Goal: Task Accomplishment & Management: Manage account settings

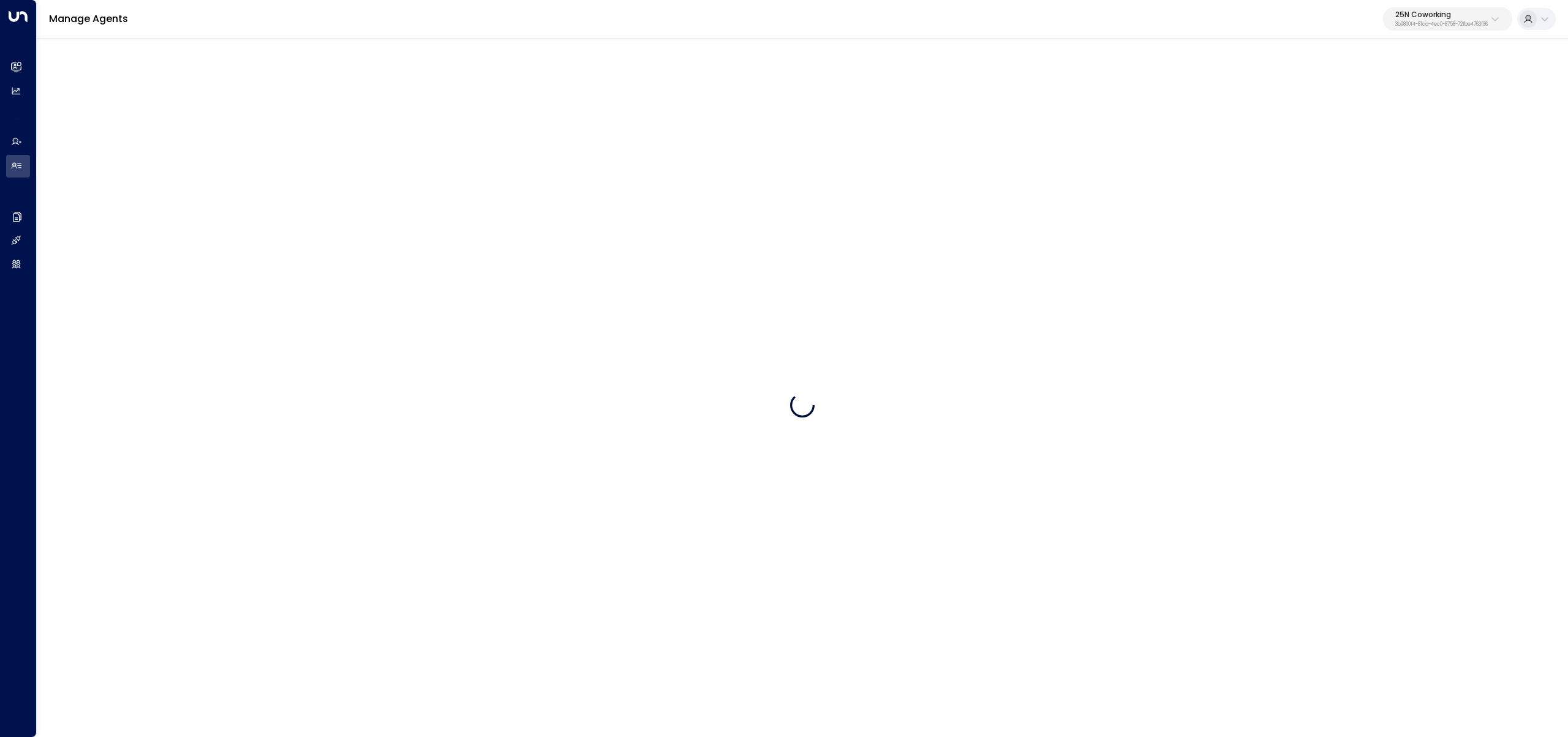
click at [1454, 20] on div "25N Coworking 3b9800f4-81ca-4ec0-8758-72fbe4763f36" at bounding box center [1442, 19] width 92 height 16
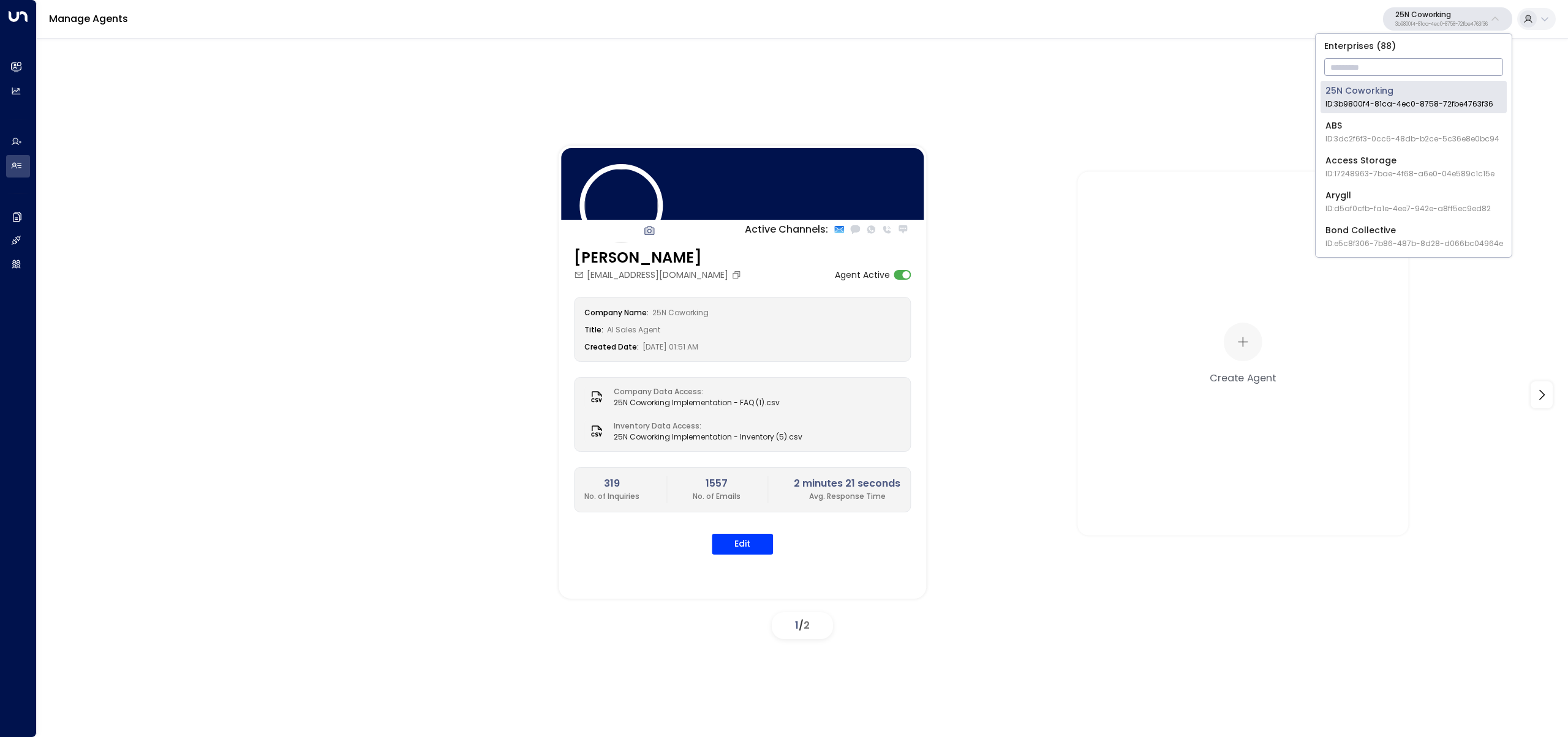
click at [1438, 72] on input "text" at bounding box center [1414, 67] width 179 height 23
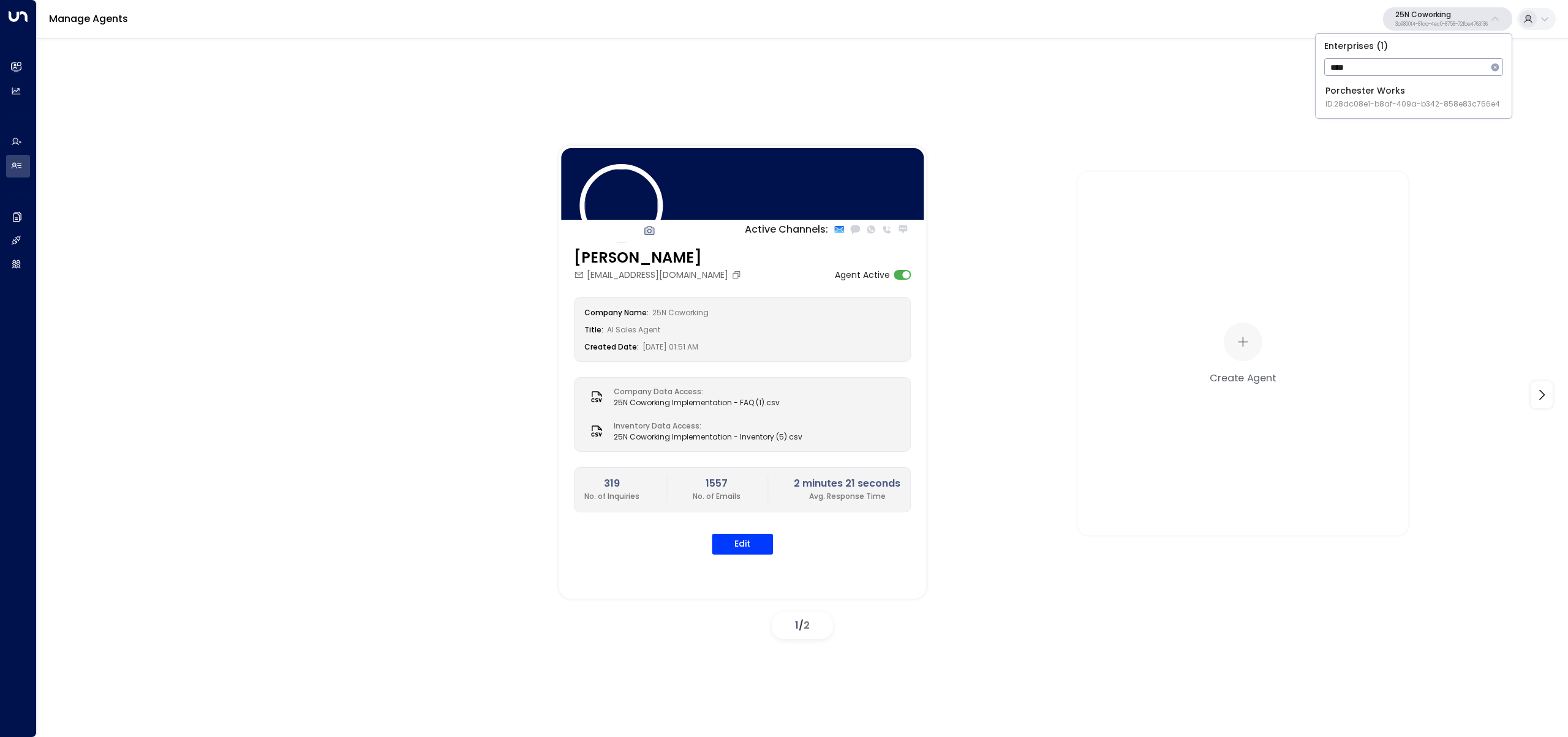
type input "****"
click at [1344, 98] on span "ID: 28dc08e1-b8af-409a-b342-858e83c766e4" at bounding box center [1413, 104] width 175 height 11
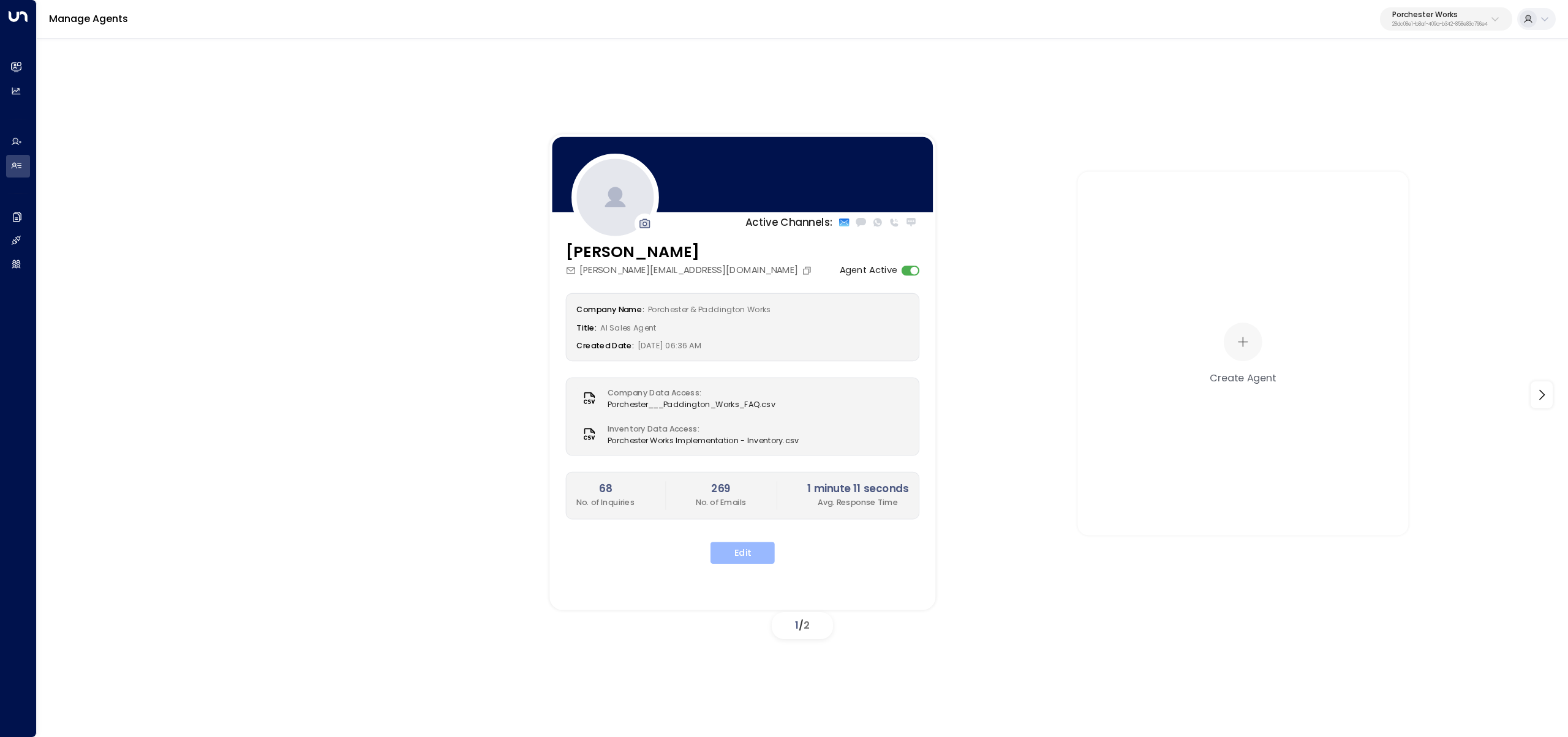
click at [726, 551] on button "Edit" at bounding box center [743, 553] width 64 height 22
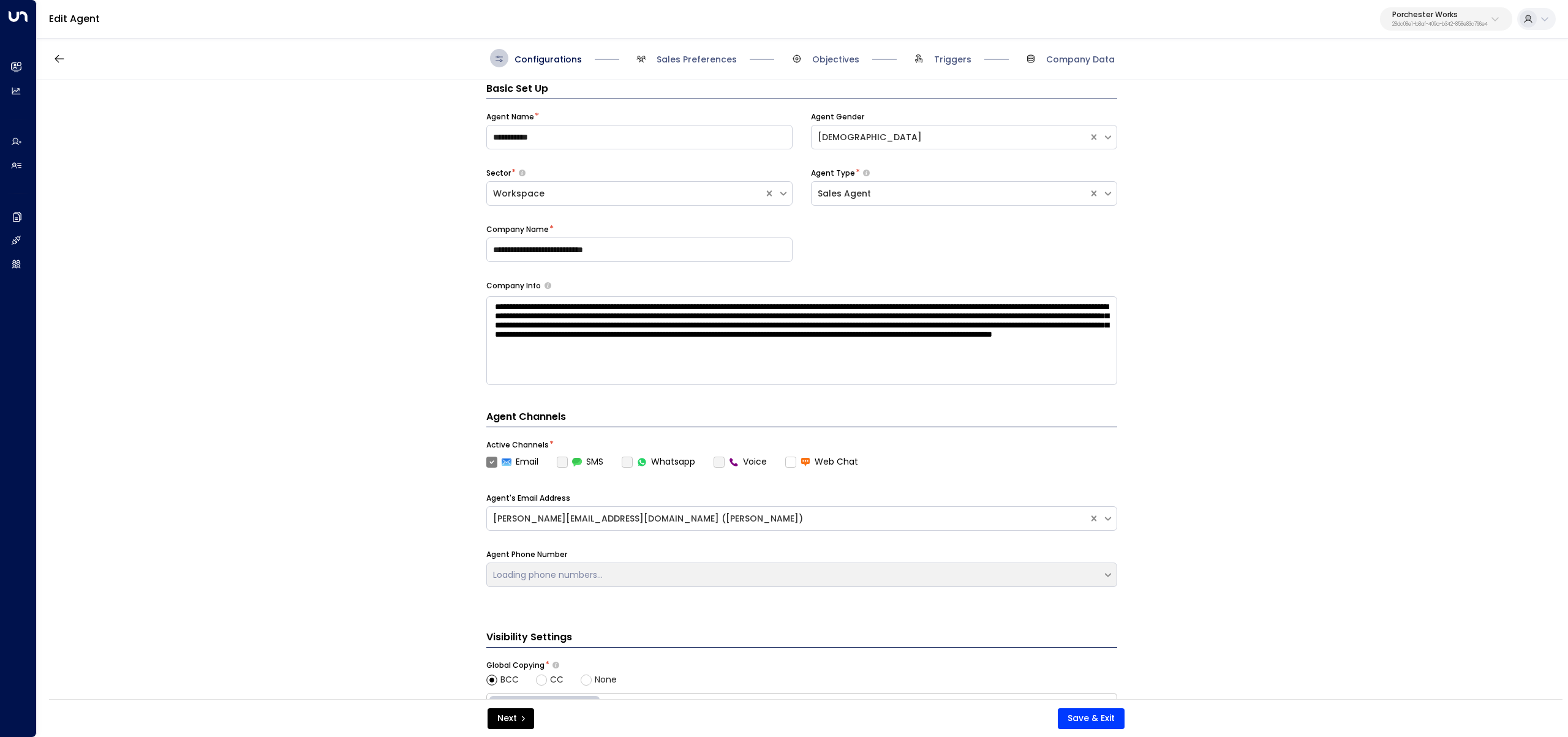
scroll to position [19, 0]
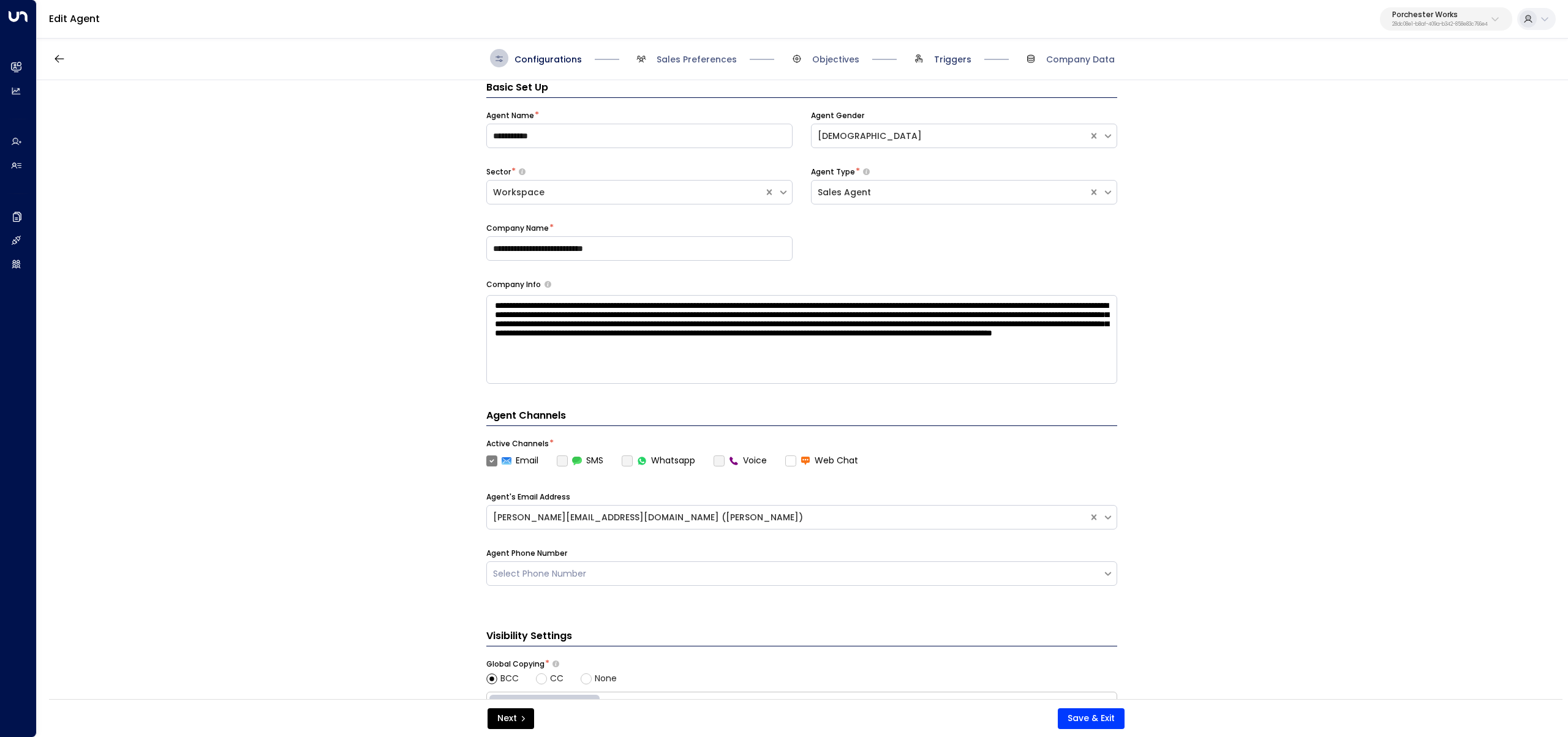
click at [945, 59] on span "Triggers" at bounding box center [953, 59] width 37 height 12
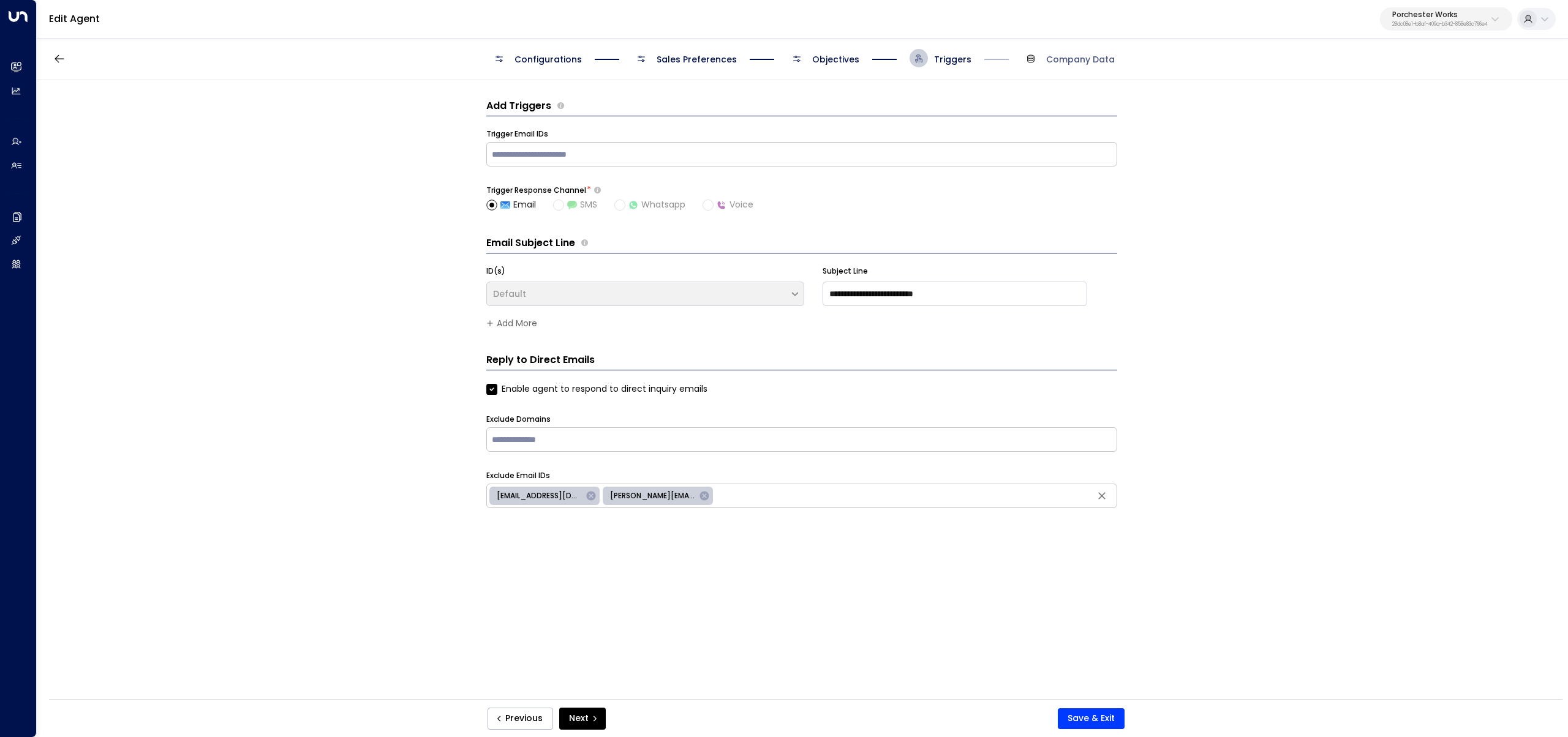
click at [316, 185] on div "**********" at bounding box center [801, 393] width 1531 height 627
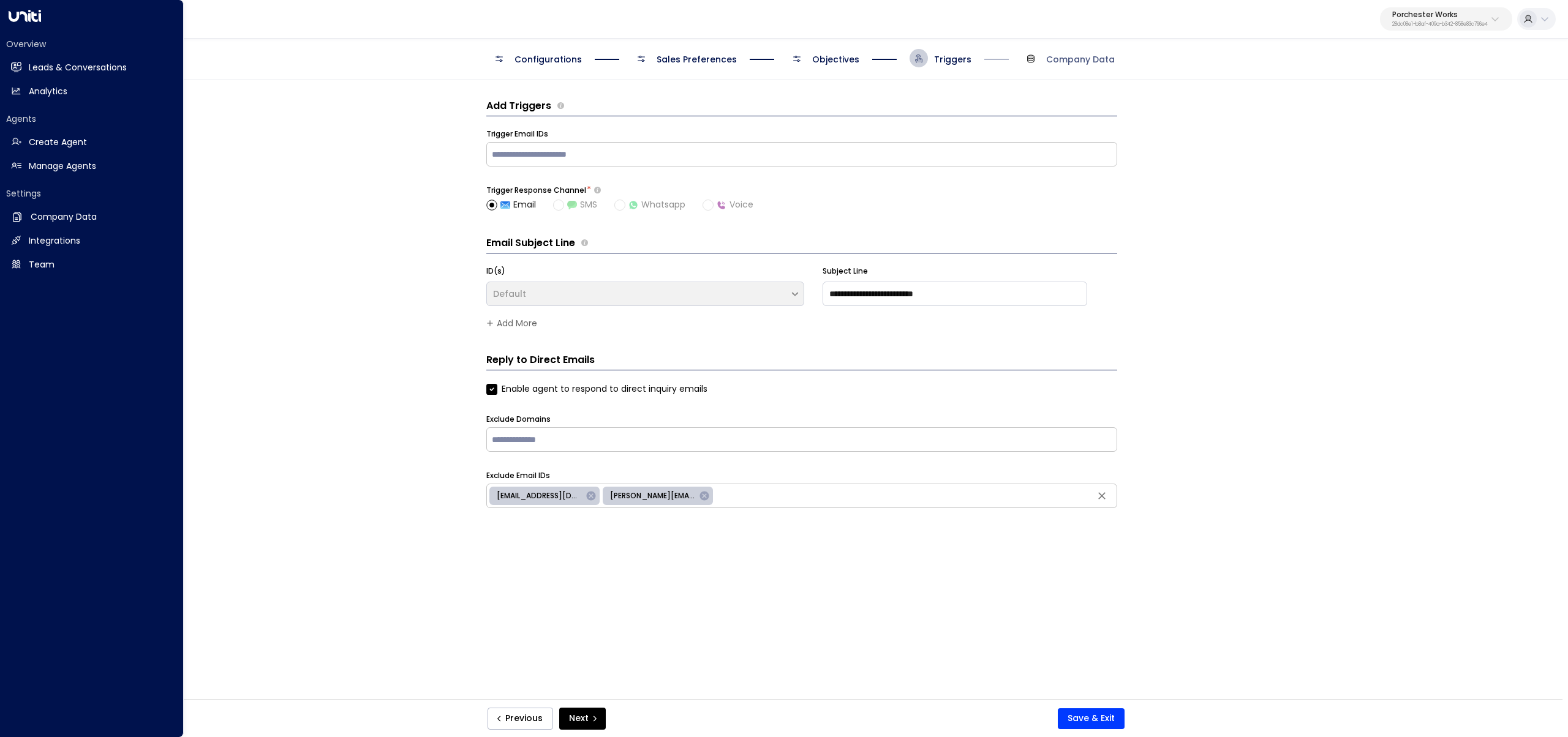
click at [4, 57] on div "Overview Leads & Conversations Leads & Conversations Analytics Analytics Agents…" at bounding box center [91, 368] width 184 height 737
click at [18, 68] on icon at bounding box center [16, 67] width 10 height 7
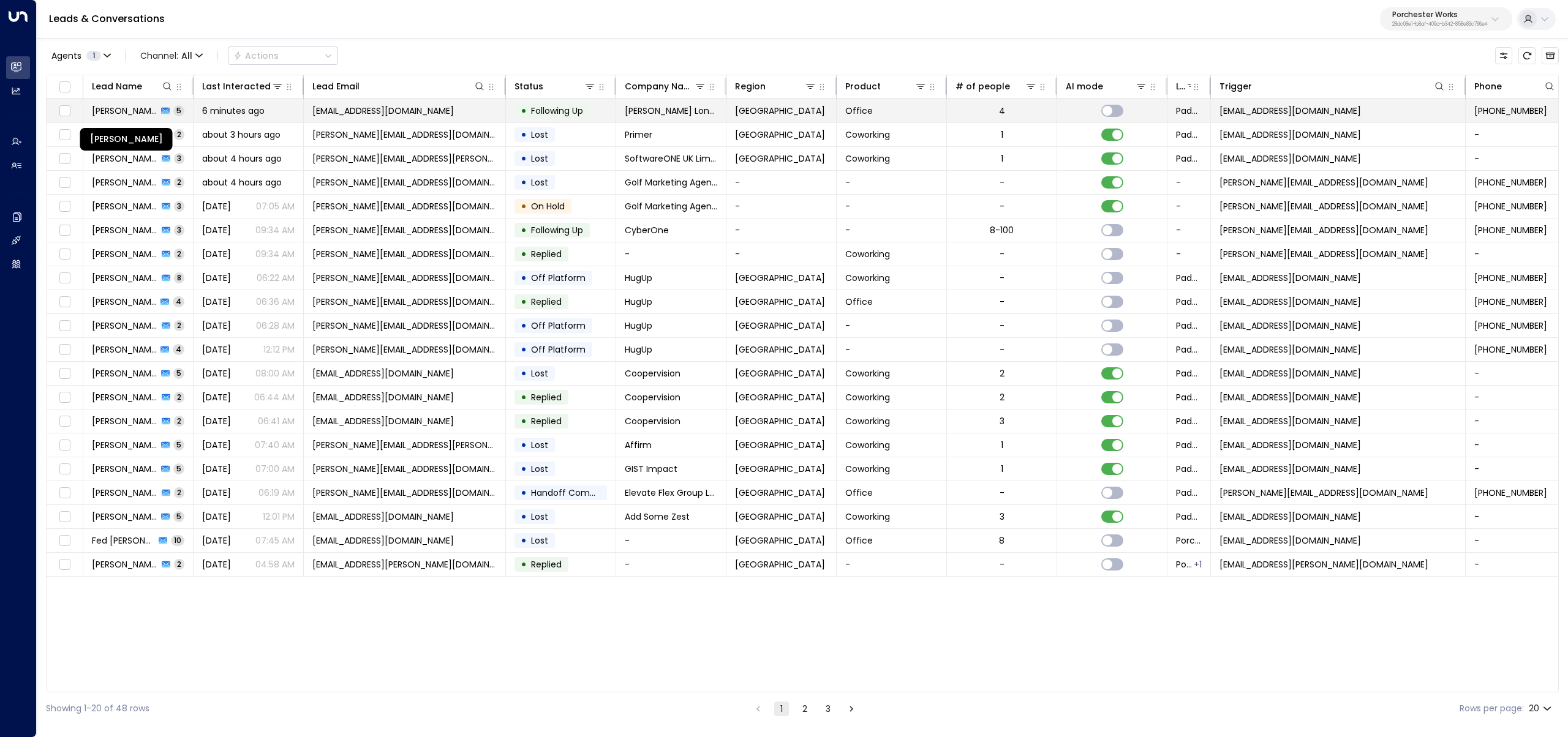
click at [120, 108] on span "[PERSON_NAME]" at bounding box center [125, 111] width 66 height 12
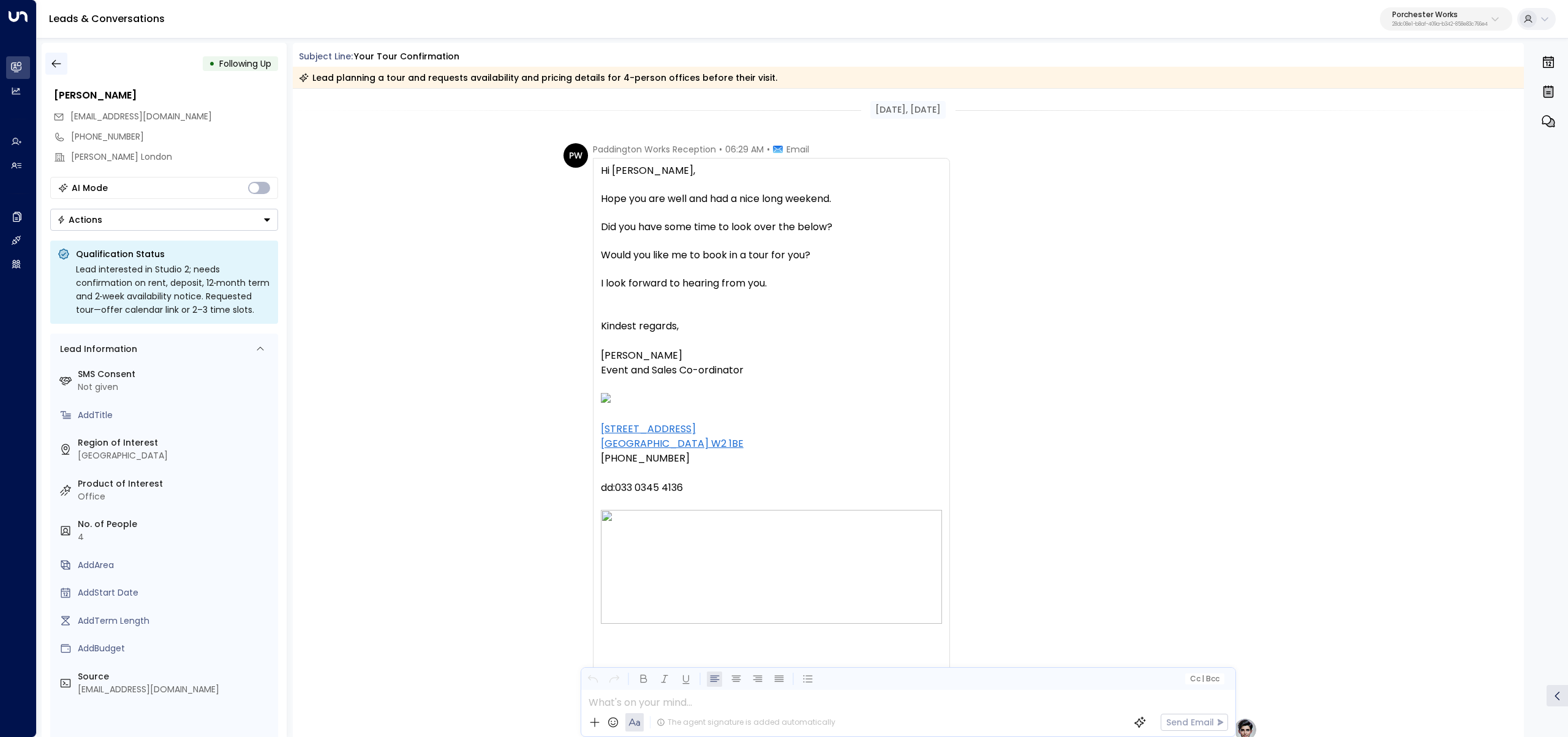
click at [63, 57] on button "button" at bounding box center [56, 63] width 22 height 22
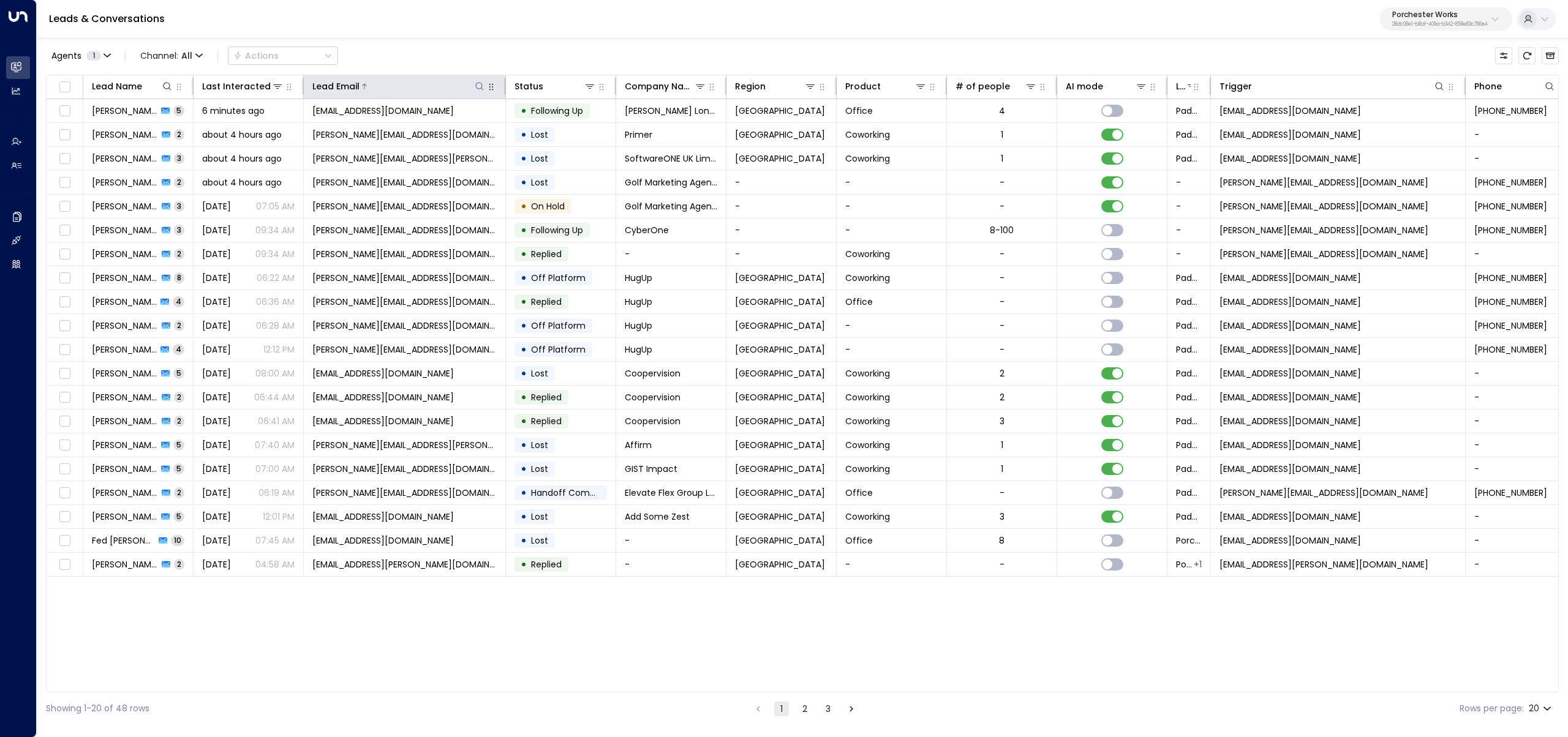
click at [388, 86] on div at bounding box center [422, 86] width 126 height 12
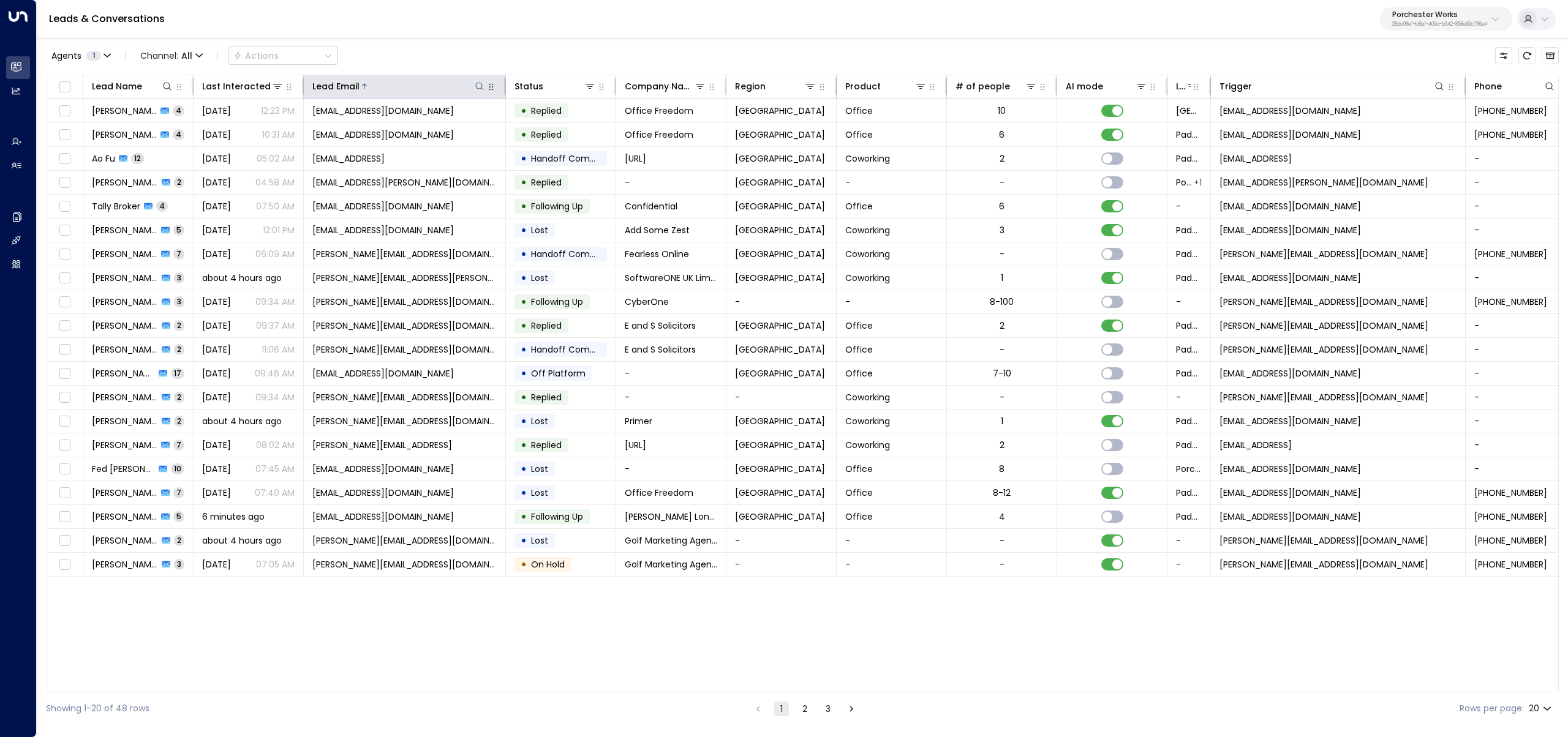
click at [387, 86] on div at bounding box center [422, 86] width 126 height 12
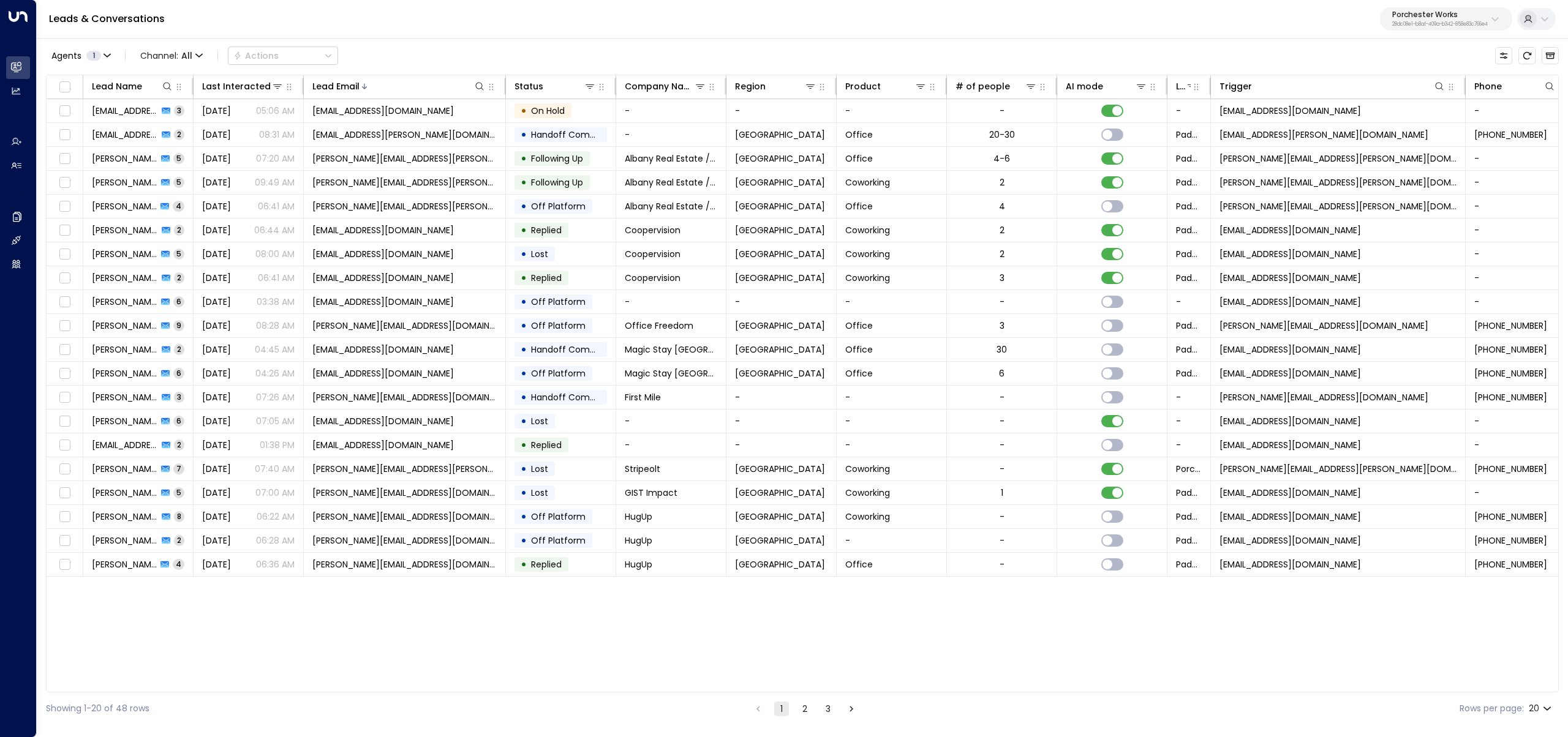
scroll to position [0, 130]
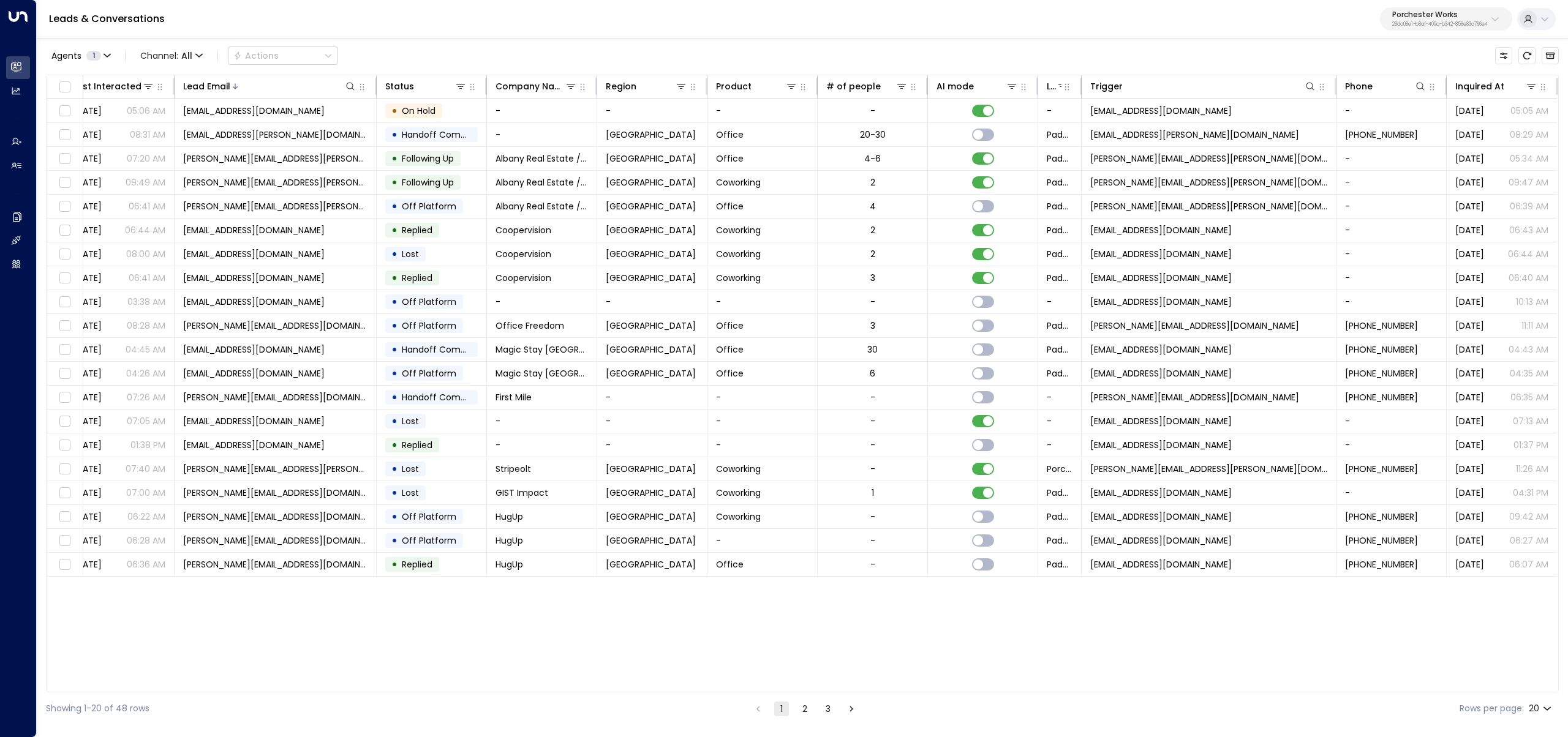
click at [1502, 68] on div "Agents 1 Channel: All Actions" at bounding box center [802, 55] width 1513 height 26
click at [1502, 80] on div "Inquired At" at bounding box center [1479, 86] width 49 height 15
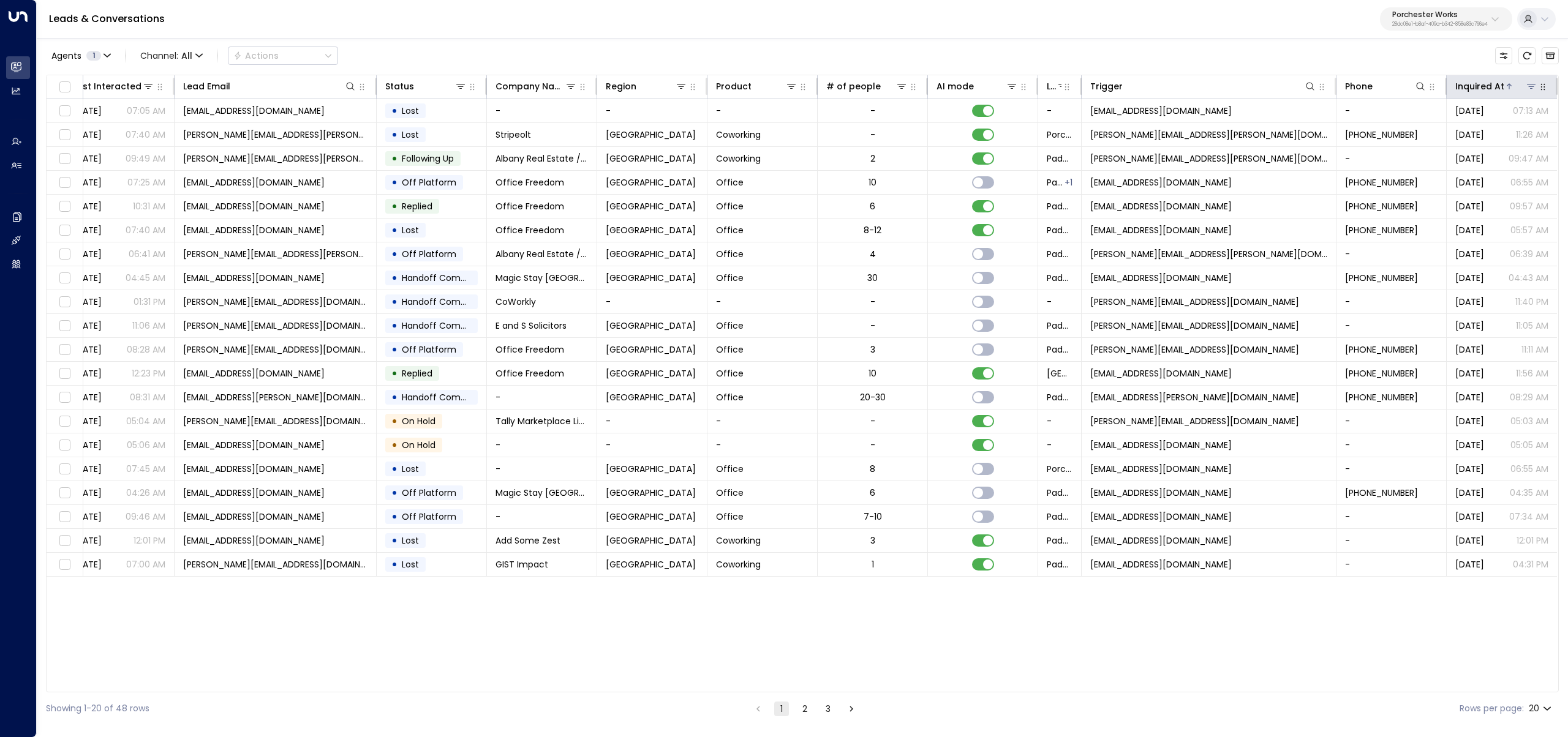
click at [1502, 80] on div "Inquired At" at bounding box center [1479, 86] width 49 height 15
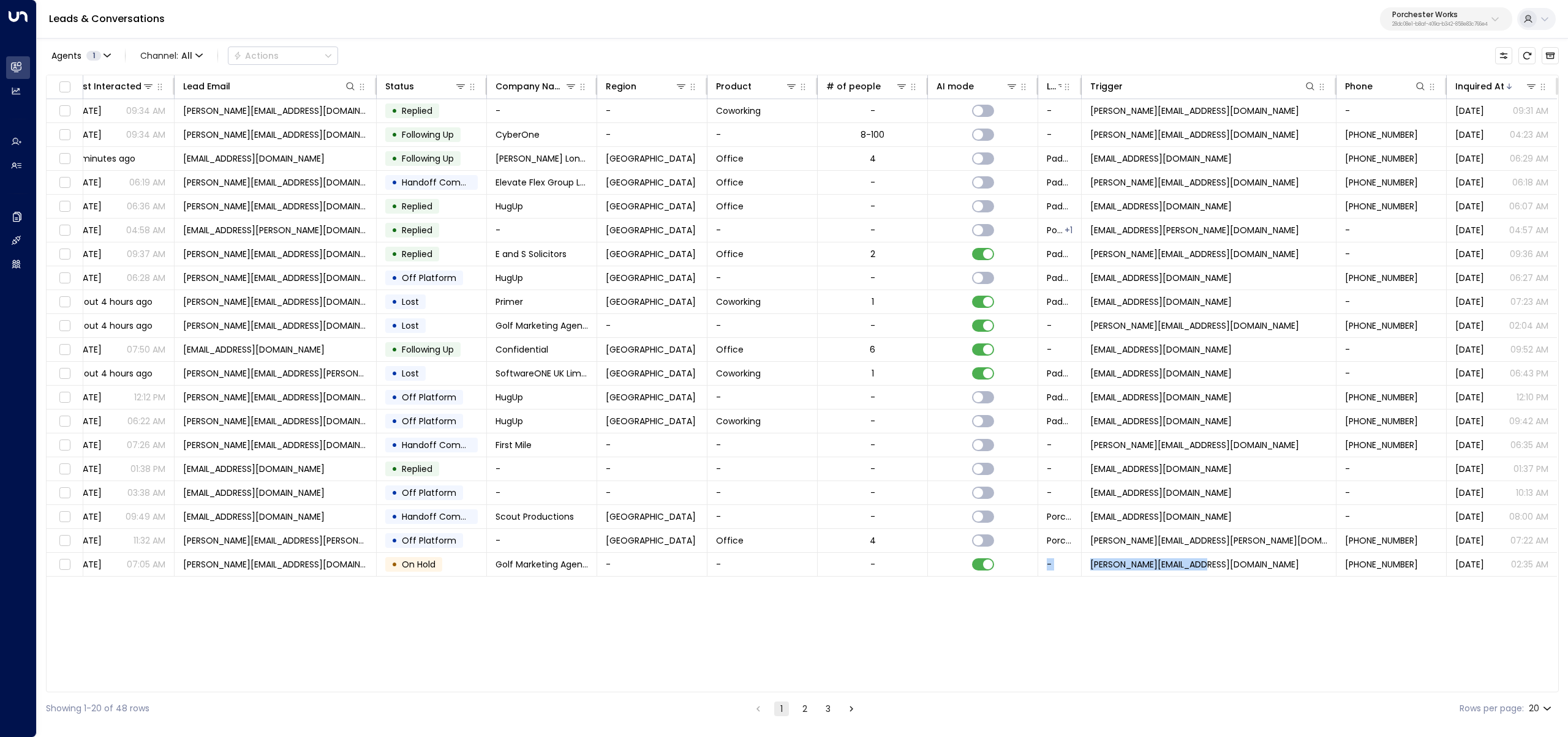
drag, startPoint x: 1234, startPoint y: 687, endPoint x: 833, endPoint y: 639, distance: 403.9
click at [844, 642] on div "Lead Name Last Interacted Lead Email Status Company Name Region Product # of pe…" at bounding box center [802, 383] width 1513 height 618
drag, startPoint x: 659, startPoint y: 687, endPoint x: 477, endPoint y: 665, distance: 183.3
click at [477, 665] on div "Lead Name Last Interacted Lead Email Status Company Name Region Product # of pe…" at bounding box center [802, 383] width 1513 height 618
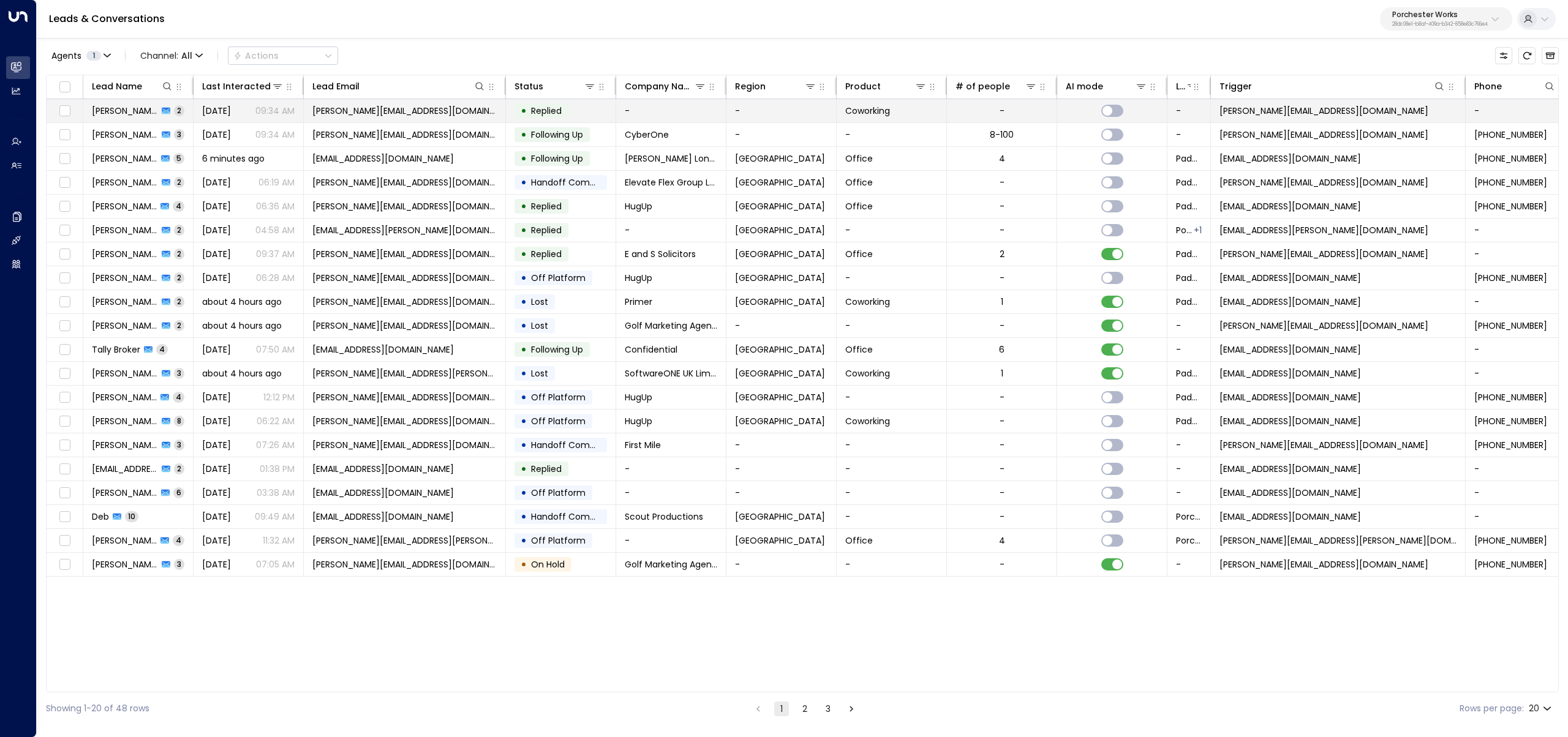
click at [257, 108] on p "09:34 AM" at bounding box center [275, 111] width 39 height 12
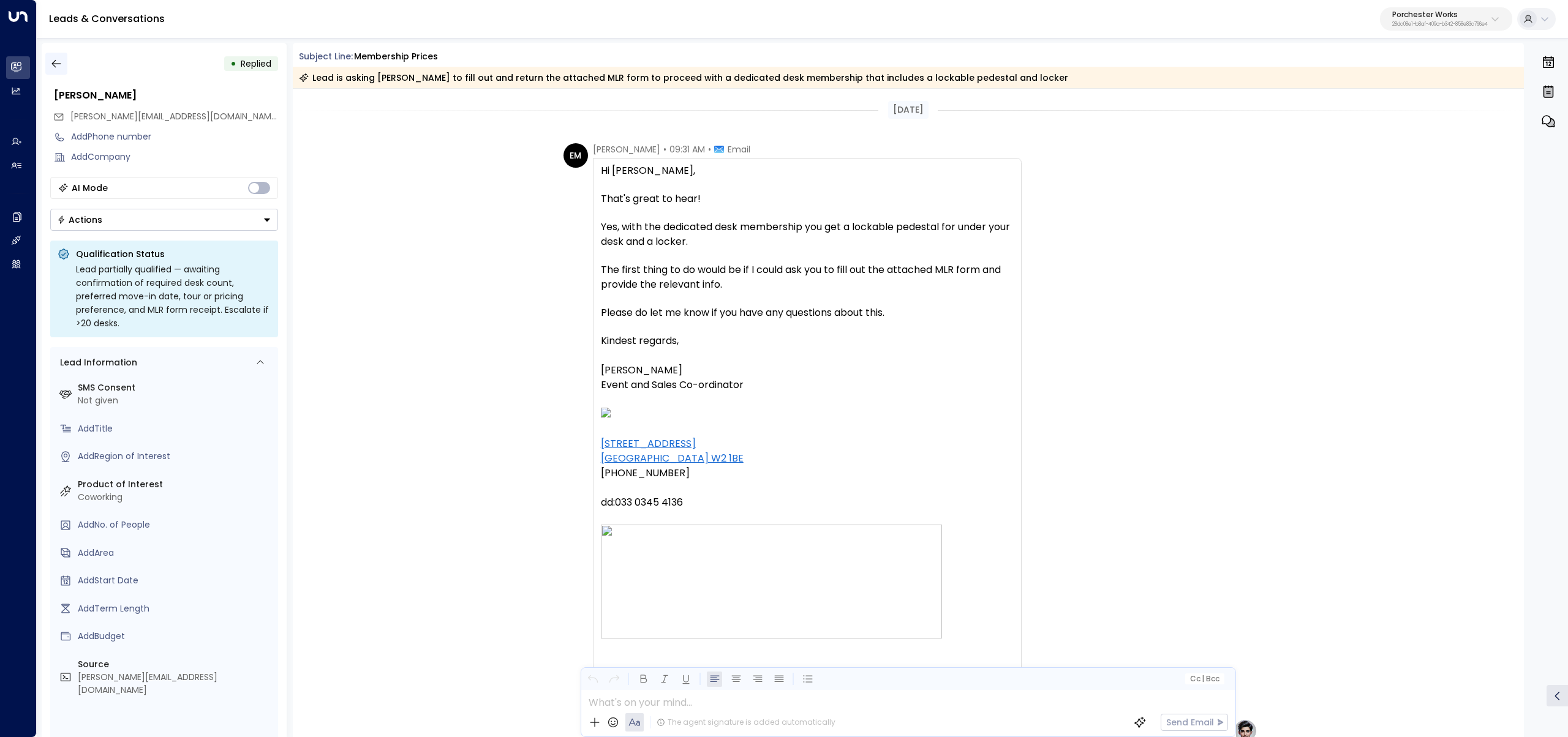
click at [52, 62] on icon "button" at bounding box center [57, 64] width 12 height 12
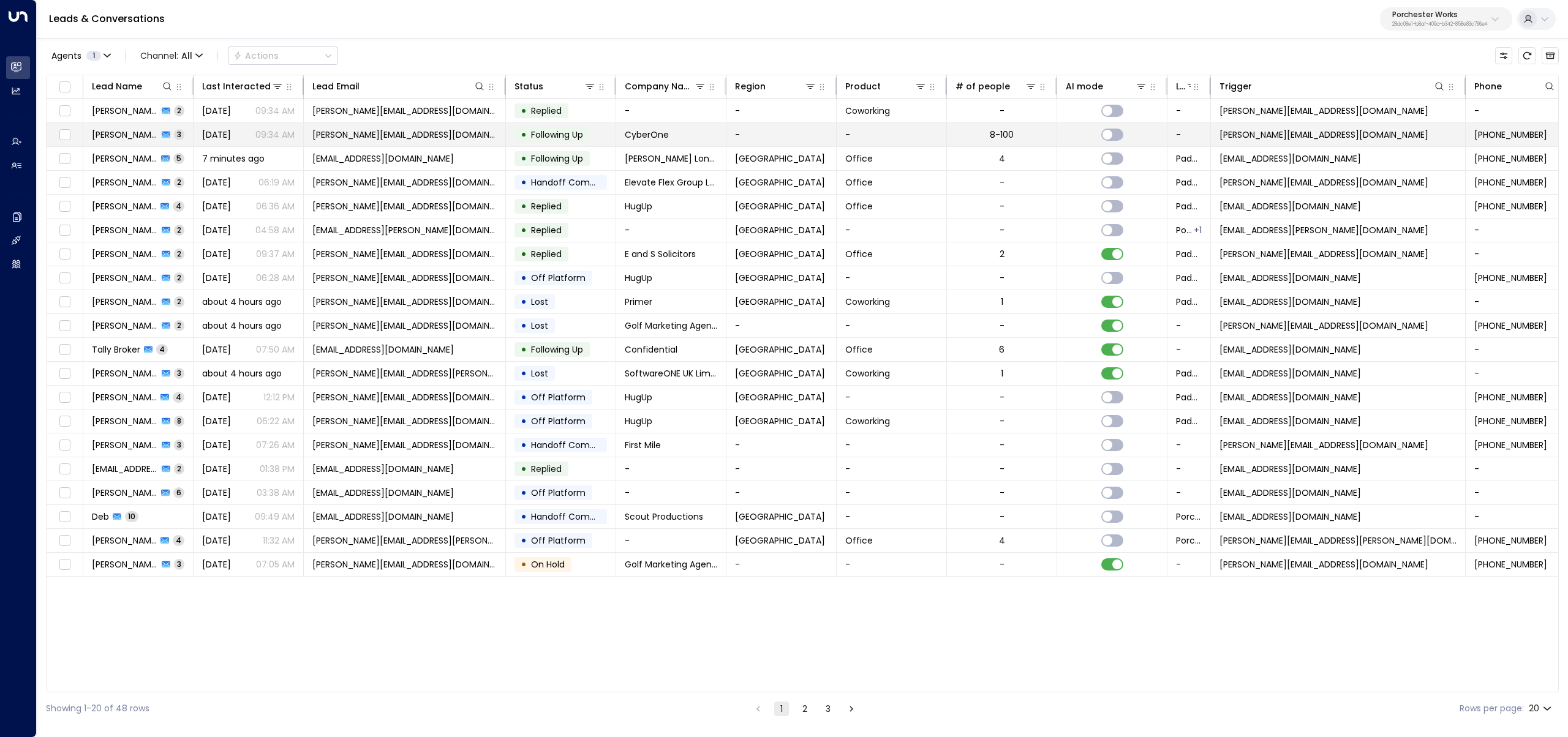
click at [104, 129] on span "[PERSON_NAME]" at bounding box center [125, 135] width 67 height 12
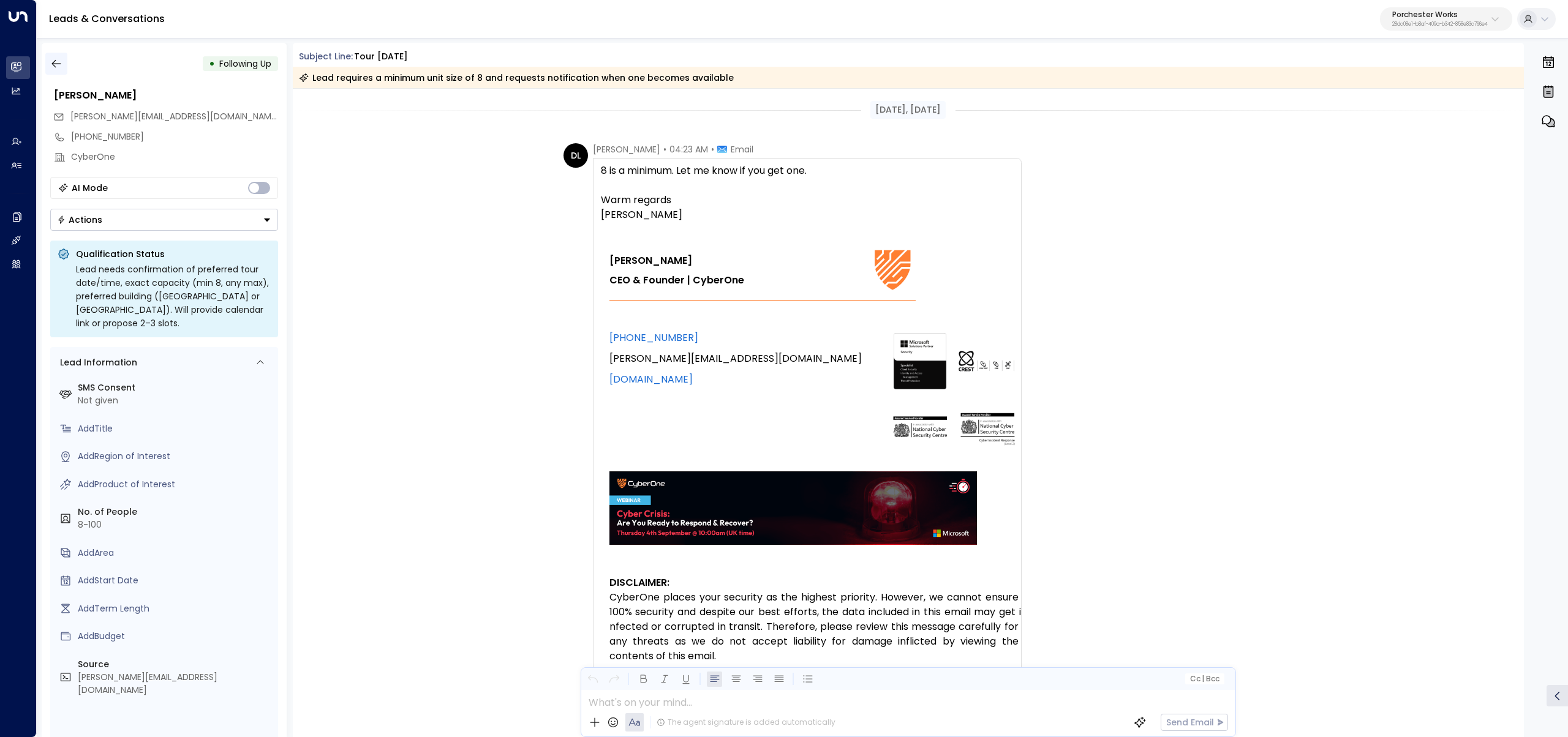
click at [49, 59] on button "button" at bounding box center [56, 63] width 22 height 22
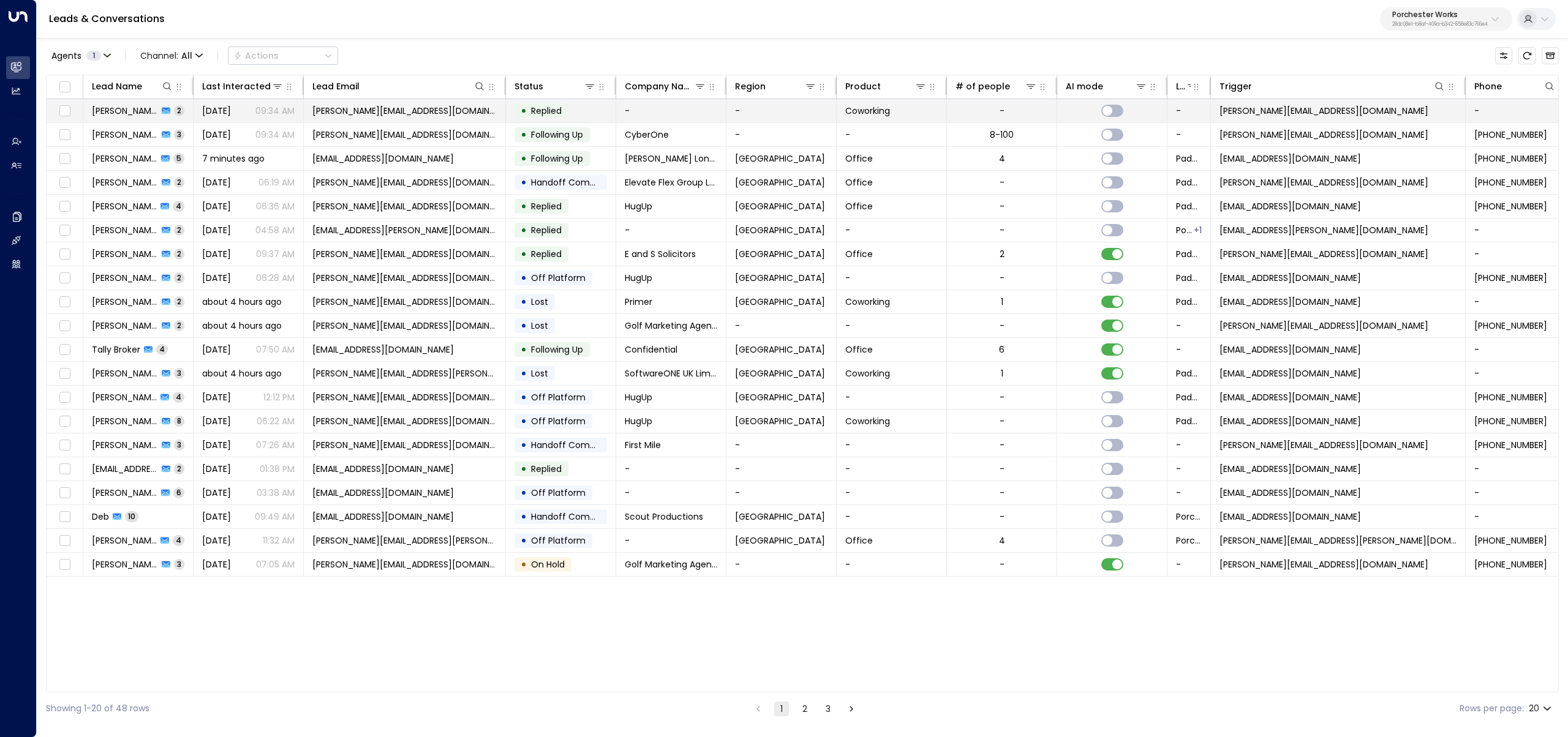
click at [201, 113] on td "[DATE] 09:34 AM" at bounding box center [248, 111] width 110 height 23
